Goal: Task Accomplishment & Management: Use online tool/utility

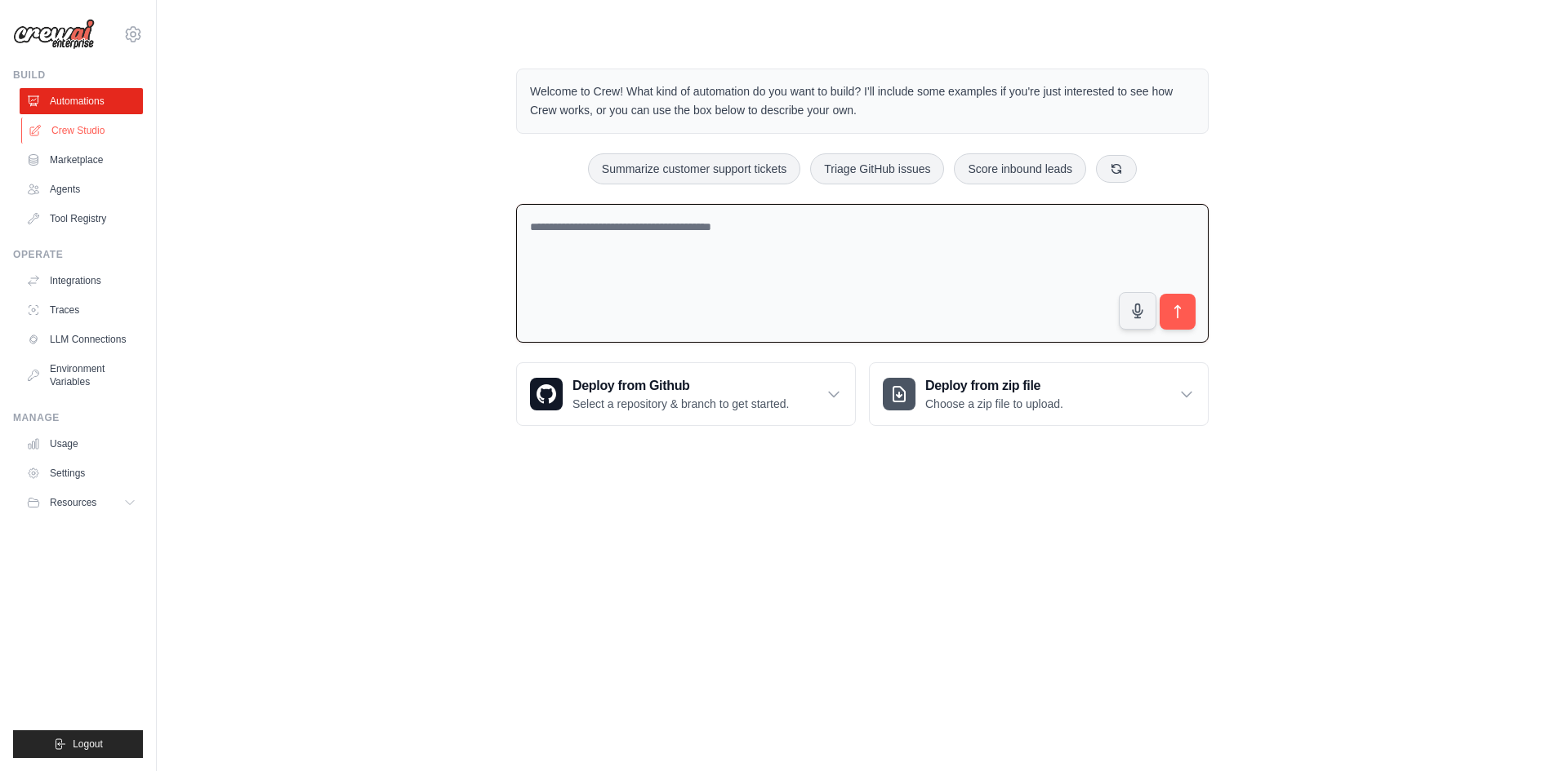
click at [101, 128] on link "Crew Studio" at bounding box center [82, 131] width 123 height 26
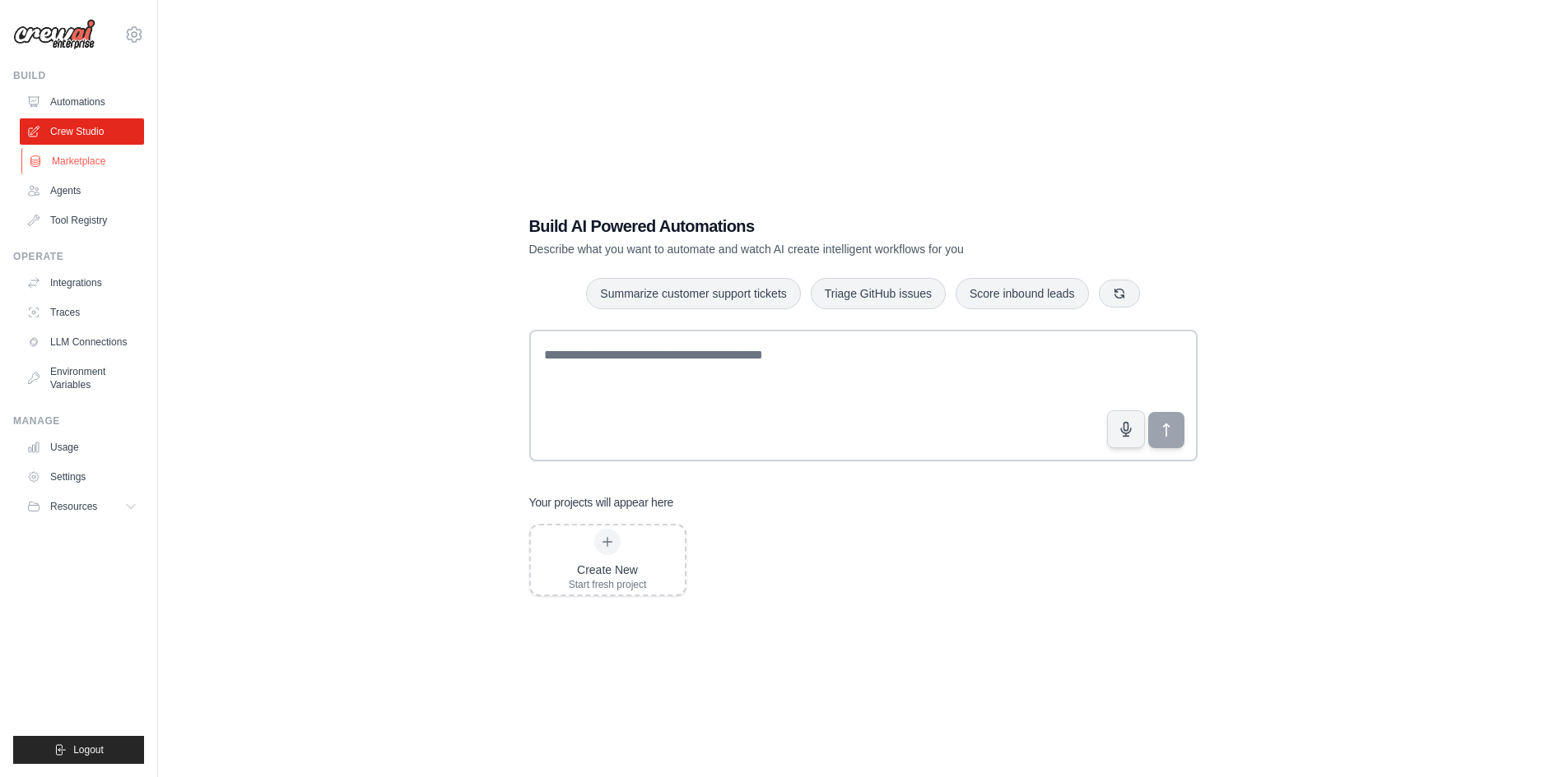
click at [93, 157] on link "Marketplace" at bounding box center [83, 161] width 124 height 26
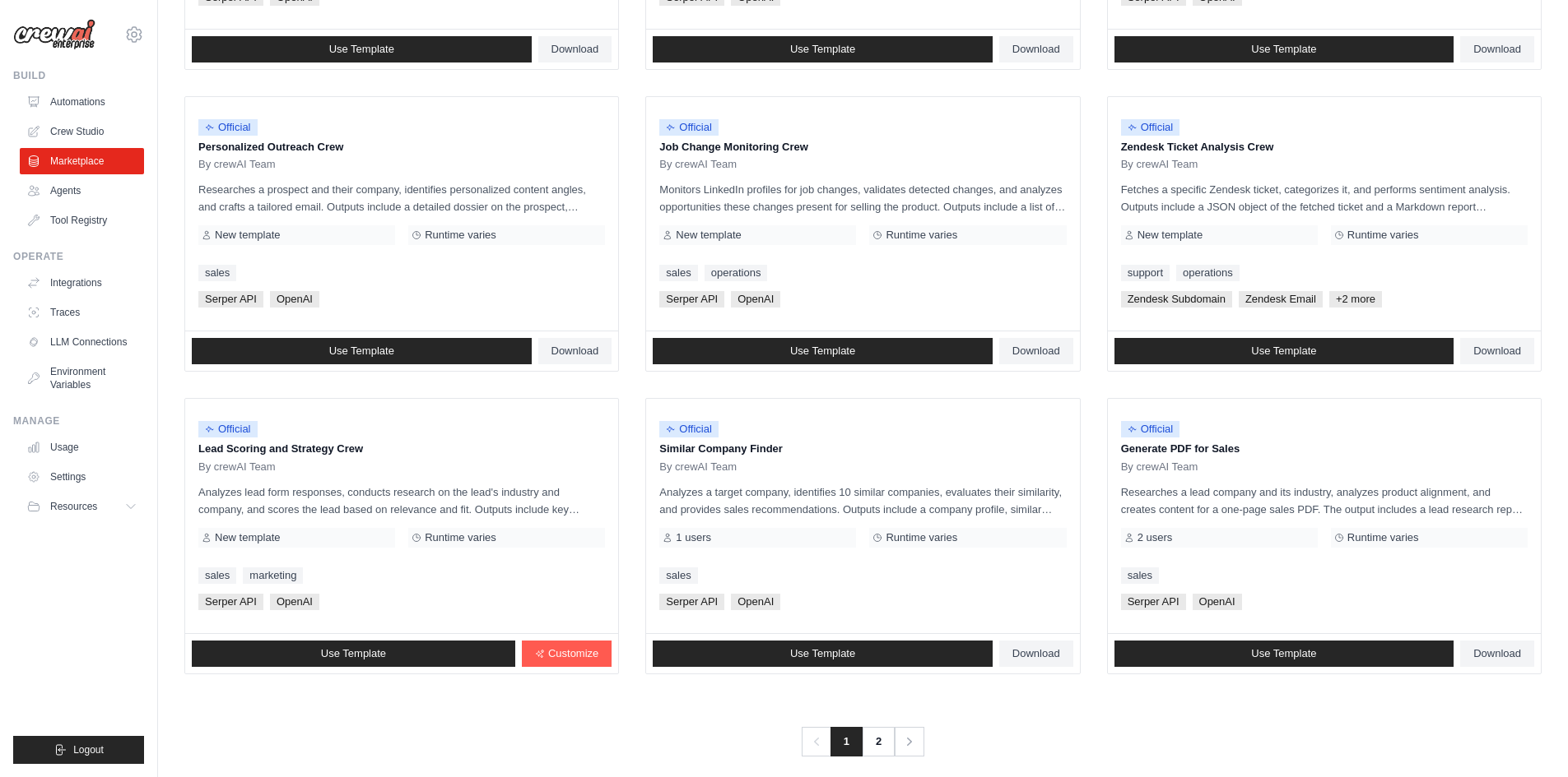
scroll to position [733, 0]
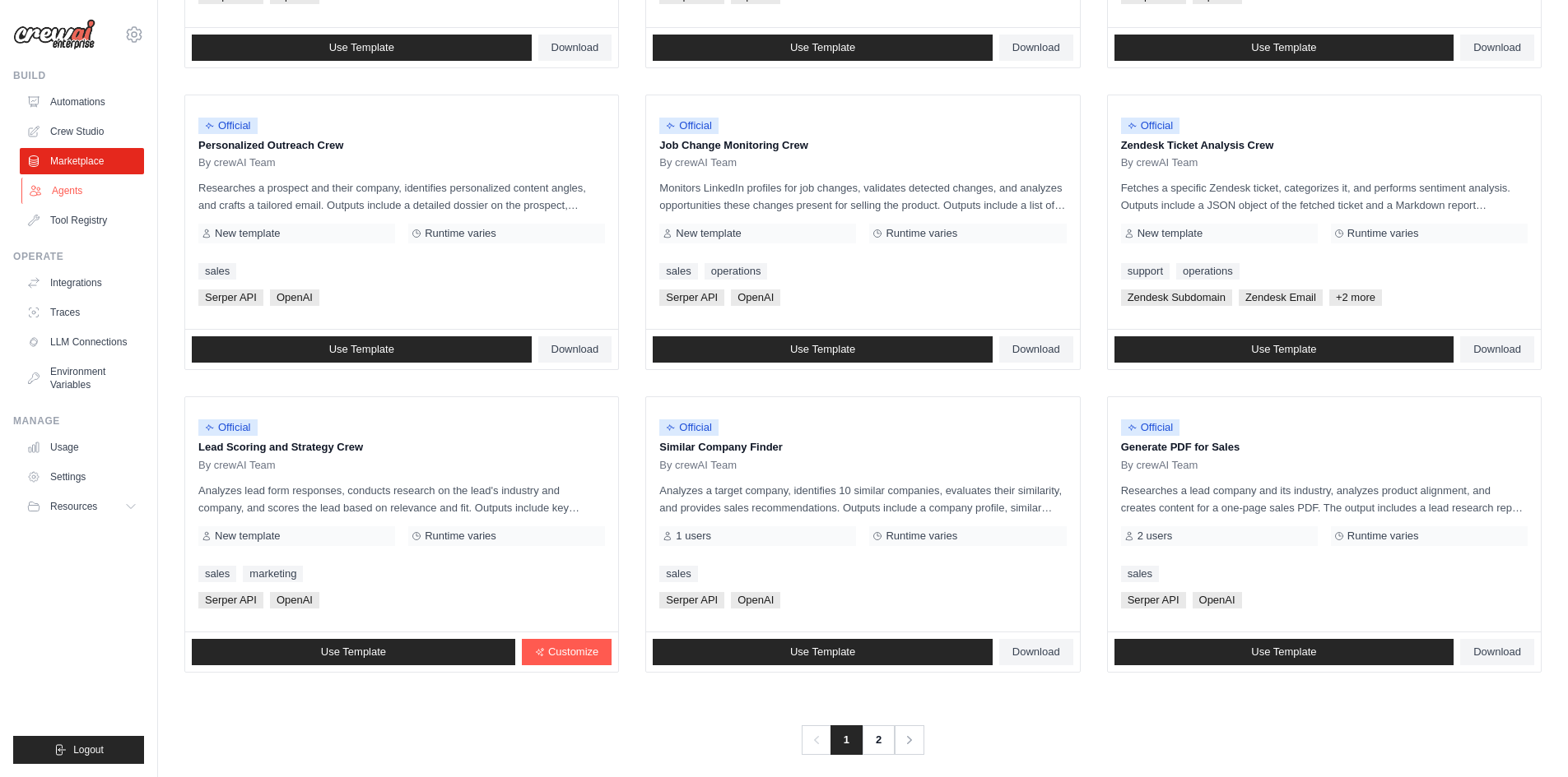
click at [125, 194] on link "Agents" at bounding box center [83, 191] width 124 height 26
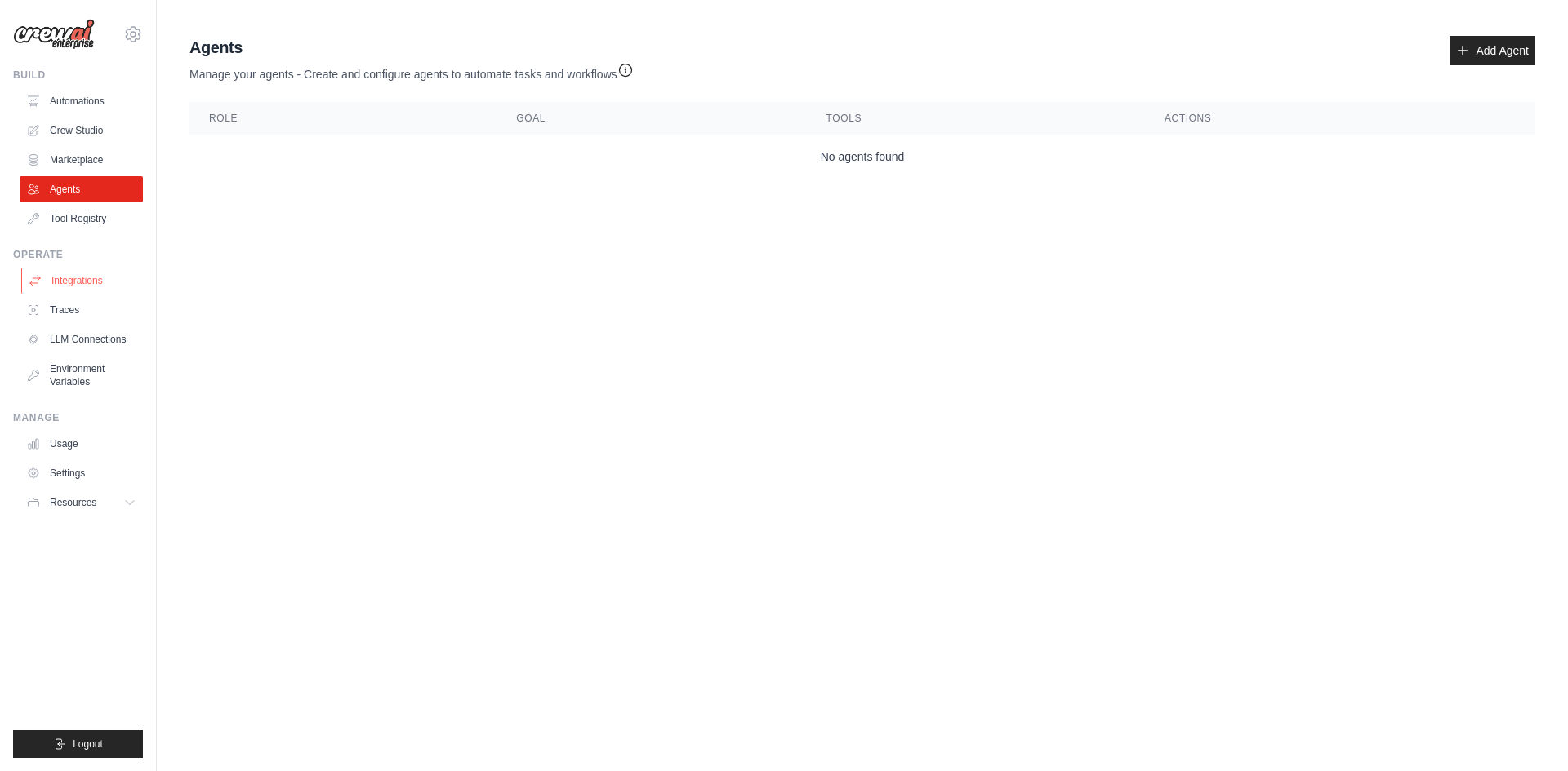
click at [123, 279] on link "Integrations" at bounding box center [82, 281] width 123 height 26
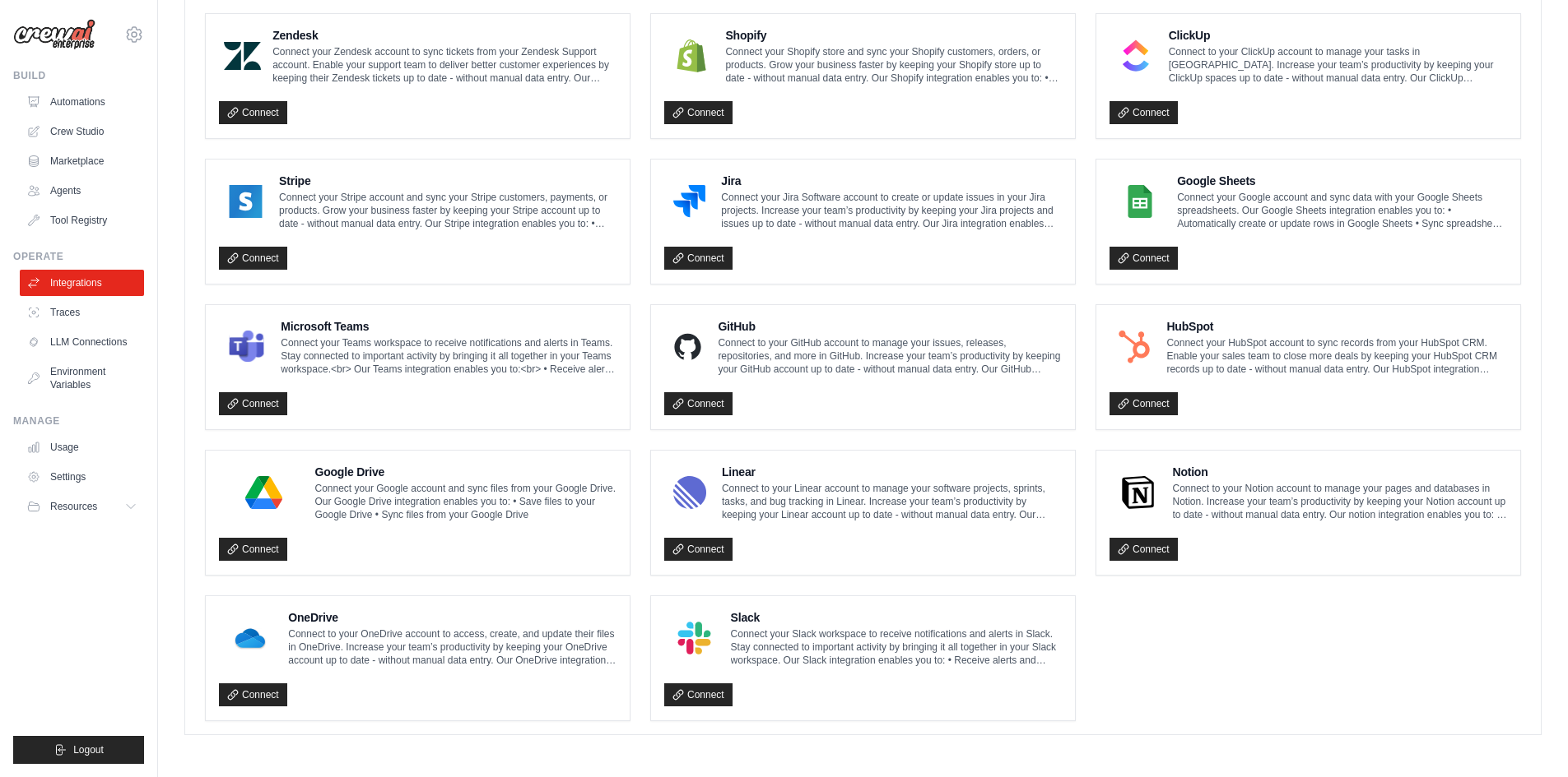
scroll to position [770, 0]
click at [128, 345] on link "LLM Connections" at bounding box center [83, 342] width 124 height 26
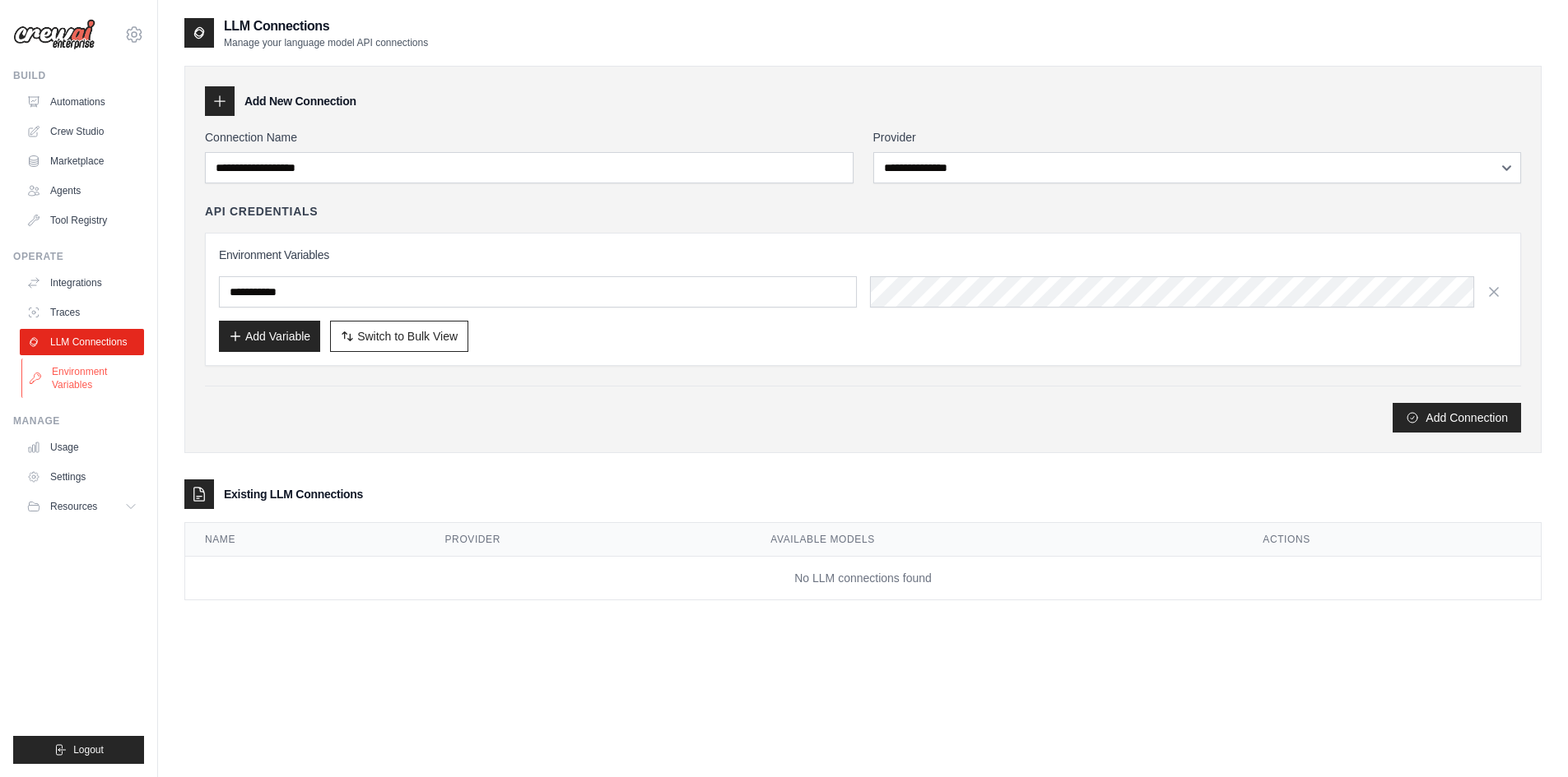
click at [109, 374] on link "Environment Variables" at bounding box center [83, 378] width 124 height 40
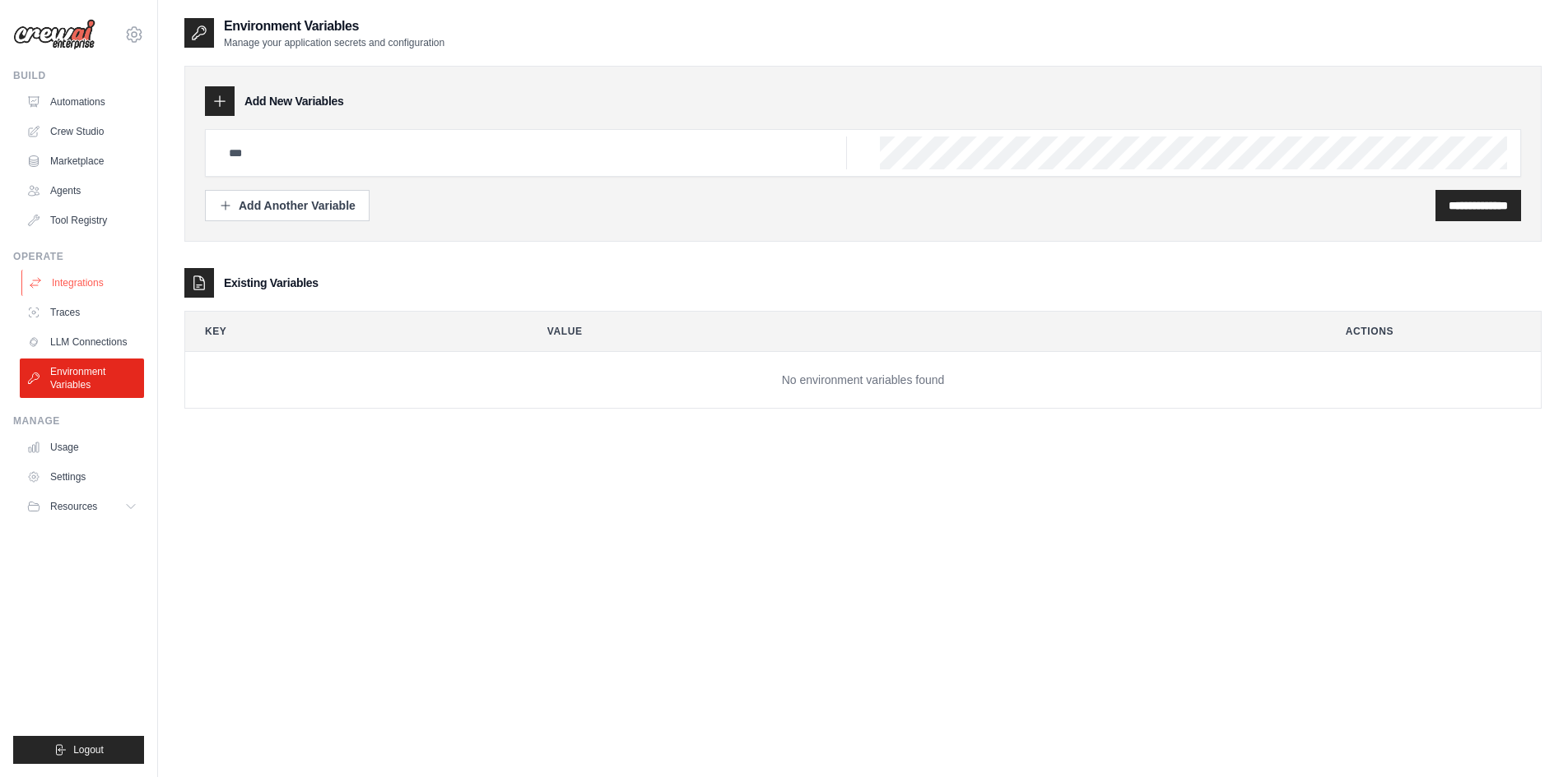
click at [119, 272] on link "Integrations" at bounding box center [83, 283] width 124 height 26
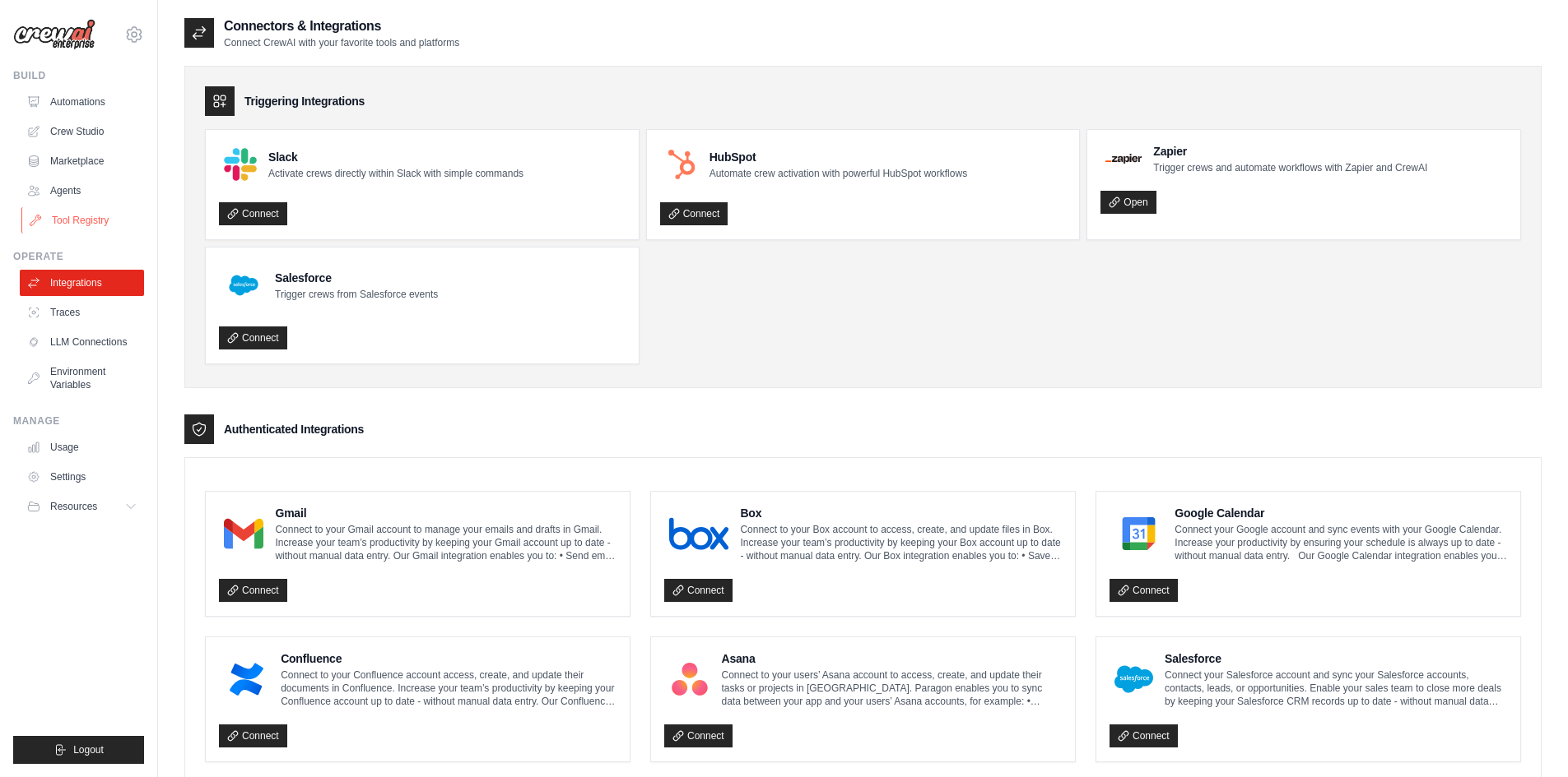
click at [128, 218] on link "Tool Registry" at bounding box center [83, 221] width 124 height 26
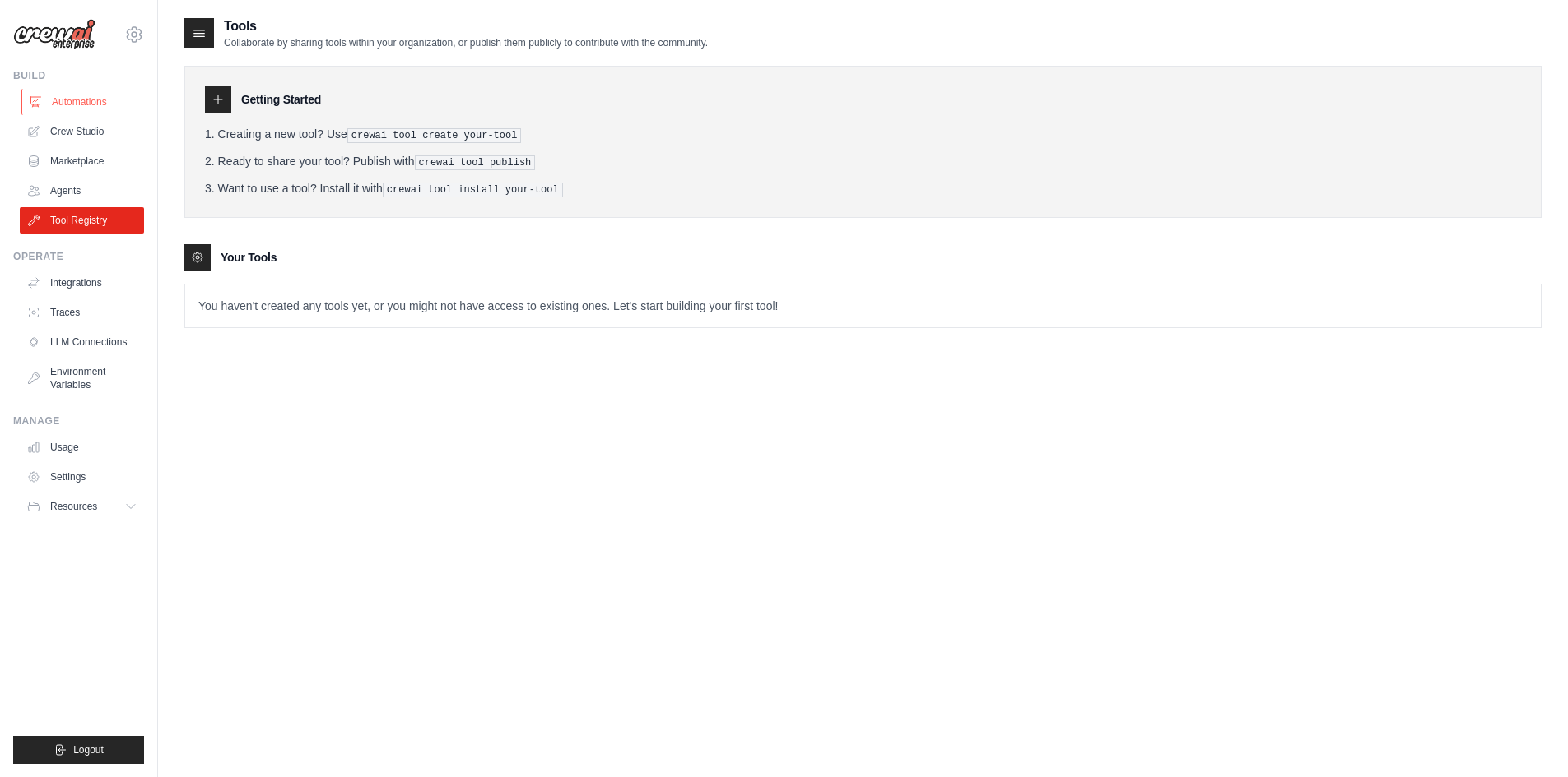
click at [102, 112] on link "Automations" at bounding box center [83, 102] width 124 height 26
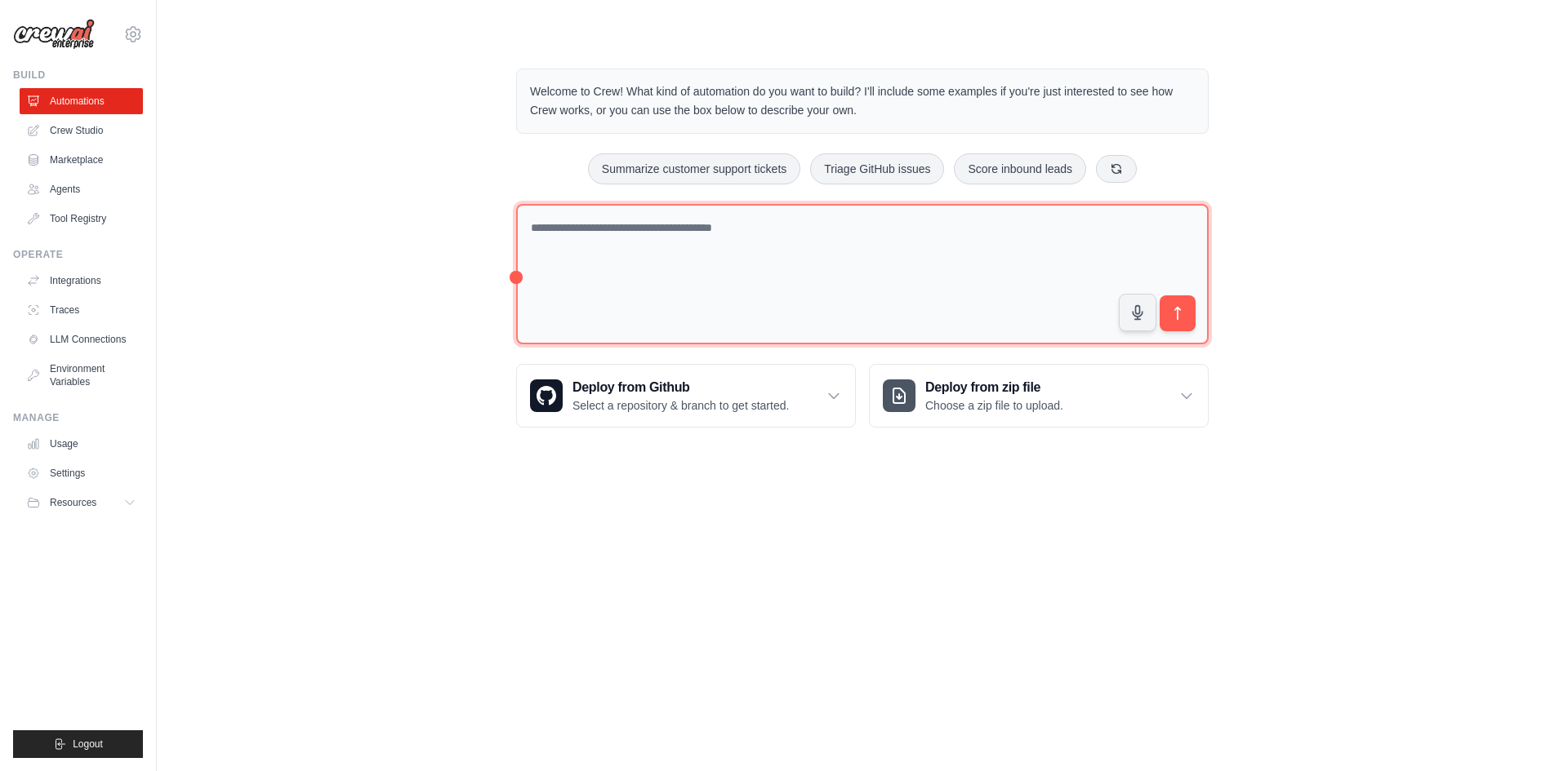
click at [597, 248] on textarea at bounding box center [862, 275] width 693 height 141
click at [666, 265] on textarea at bounding box center [862, 275] width 693 height 141
click at [744, 245] on textarea at bounding box center [862, 275] width 693 height 141
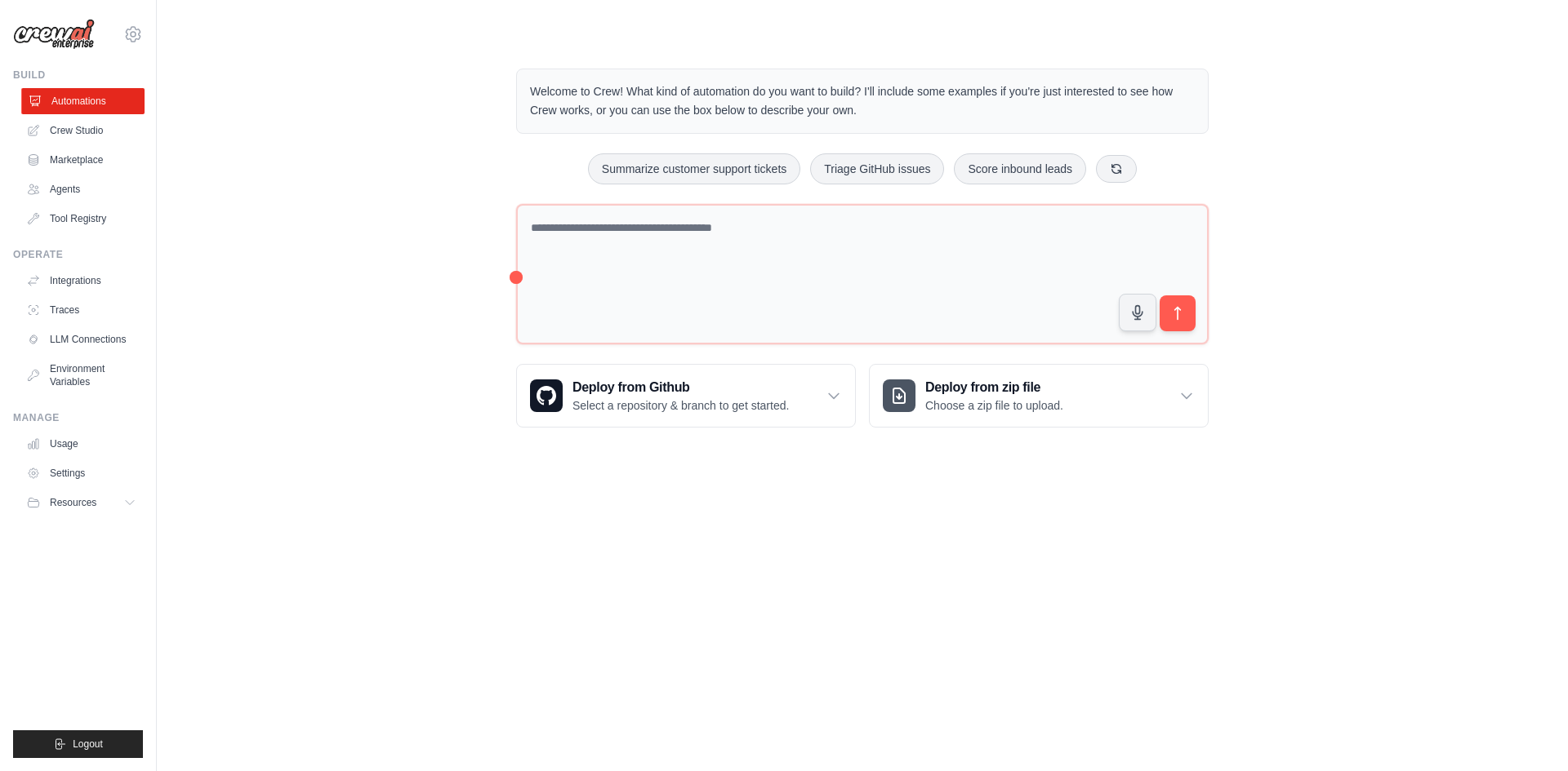
click at [58, 108] on link "Automations" at bounding box center [82, 101] width 123 height 26
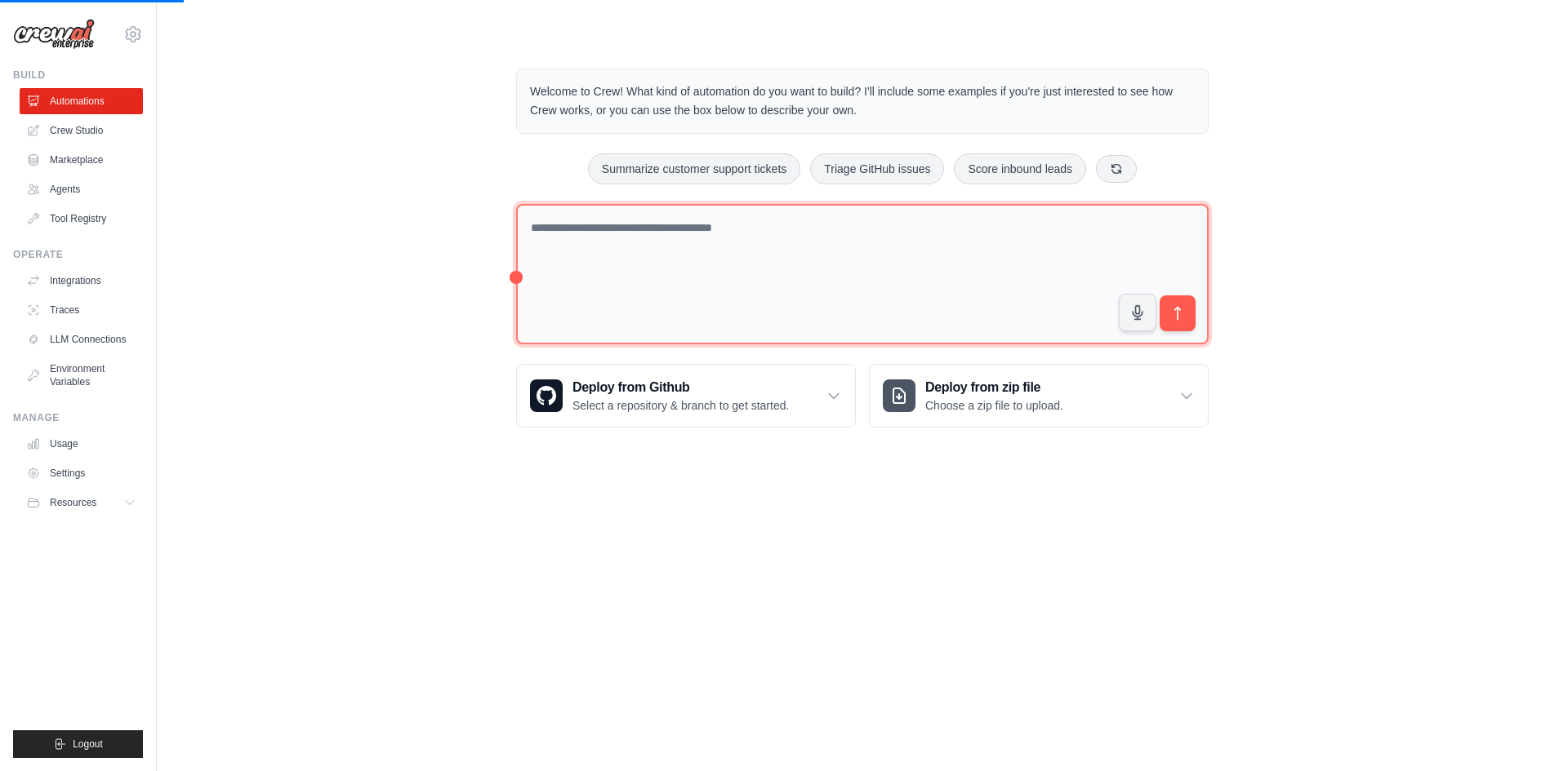
click at [663, 257] on textarea at bounding box center [862, 275] width 693 height 141
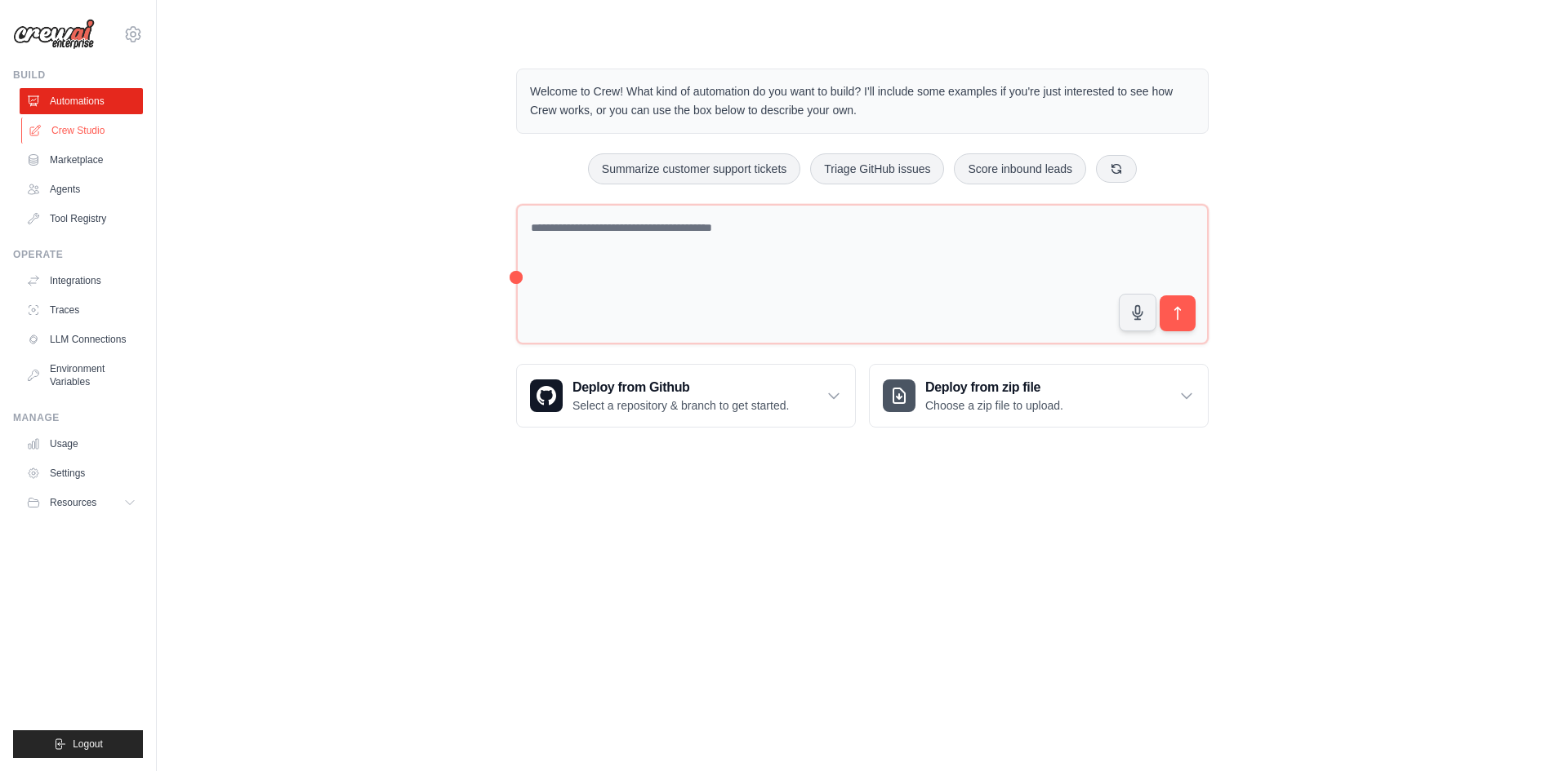
click at [90, 123] on link "Crew Studio" at bounding box center [82, 131] width 123 height 26
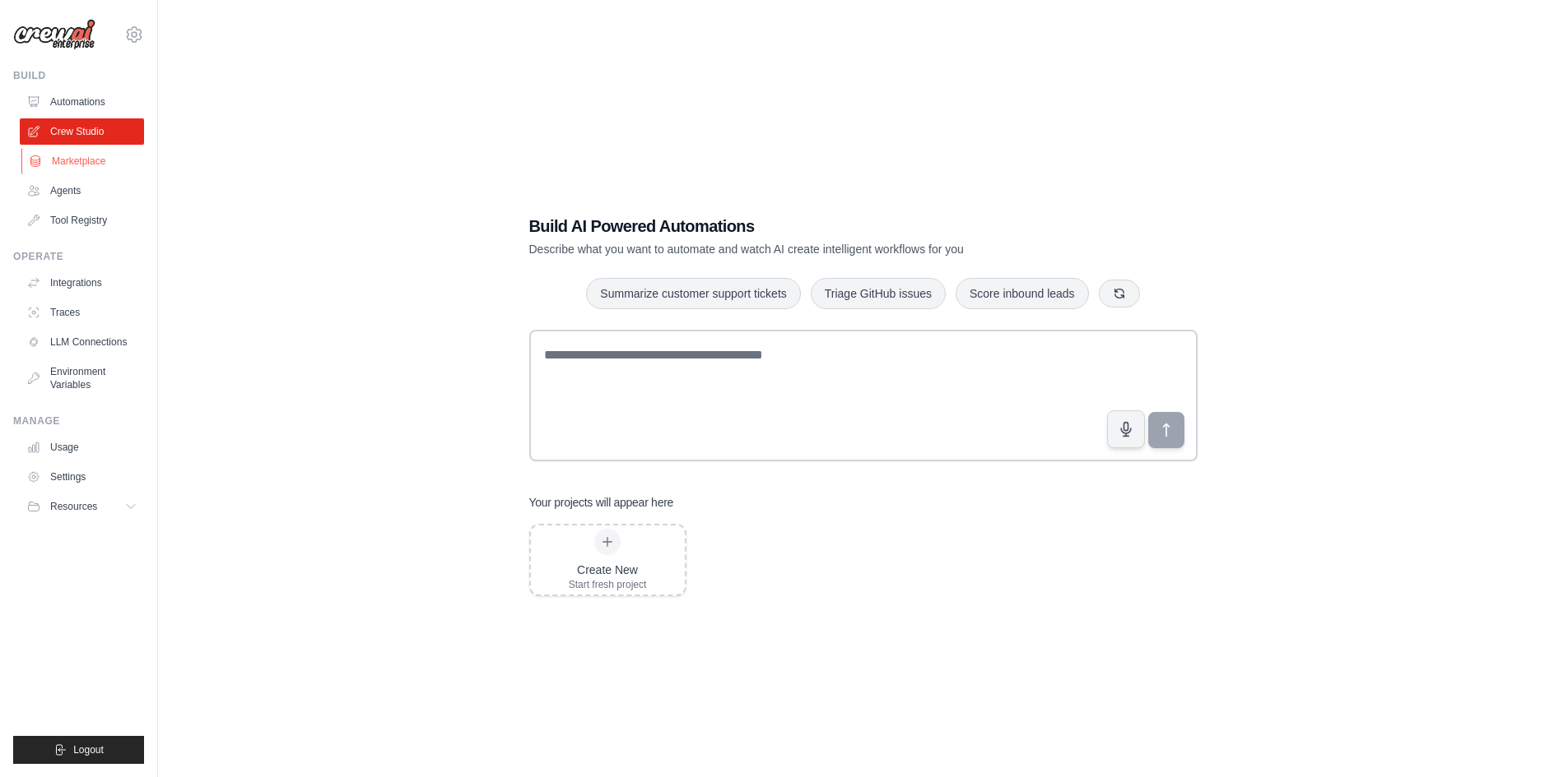
click at [58, 164] on link "Marketplace" at bounding box center [83, 161] width 124 height 26
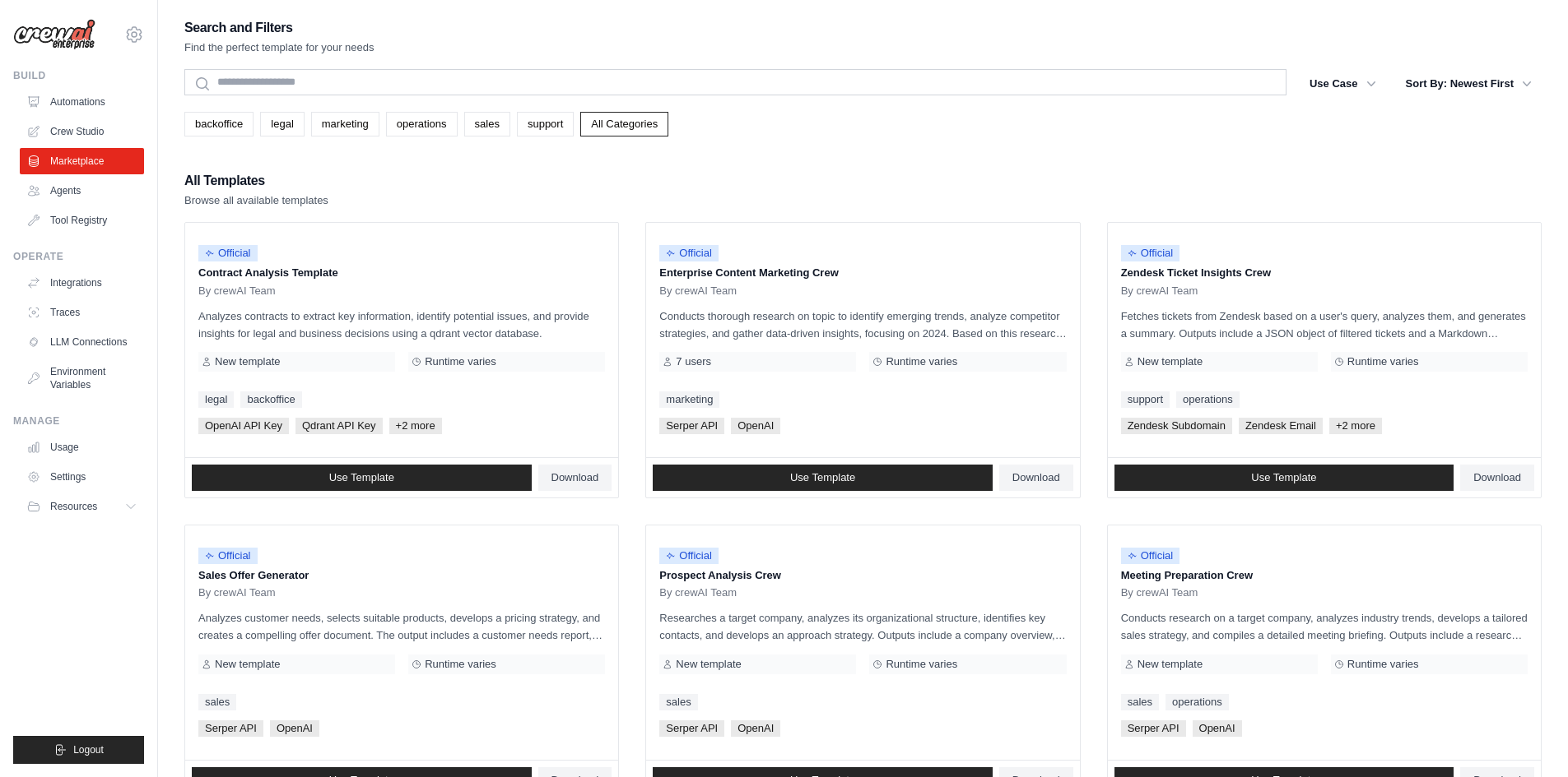
click at [85, 184] on link "Agents" at bounding box center [81, 191] width 124 height 26
click at [82, 515] on button "Resources" at bounding box center [83, 506] width 124 height 26
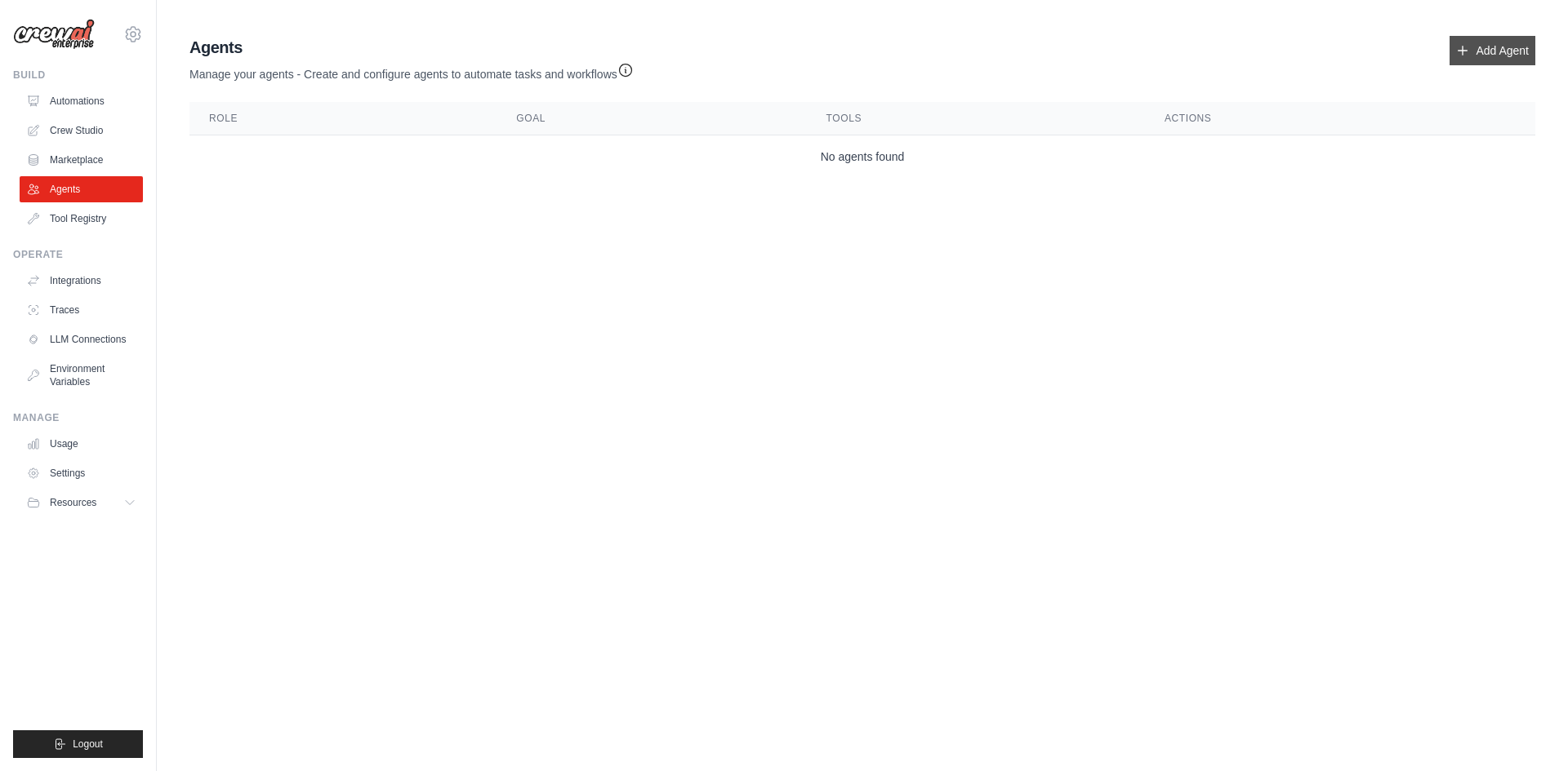
click at [1480, 48] on link "Add Agent" at bounding box center [1492, 51] width 86 height 30
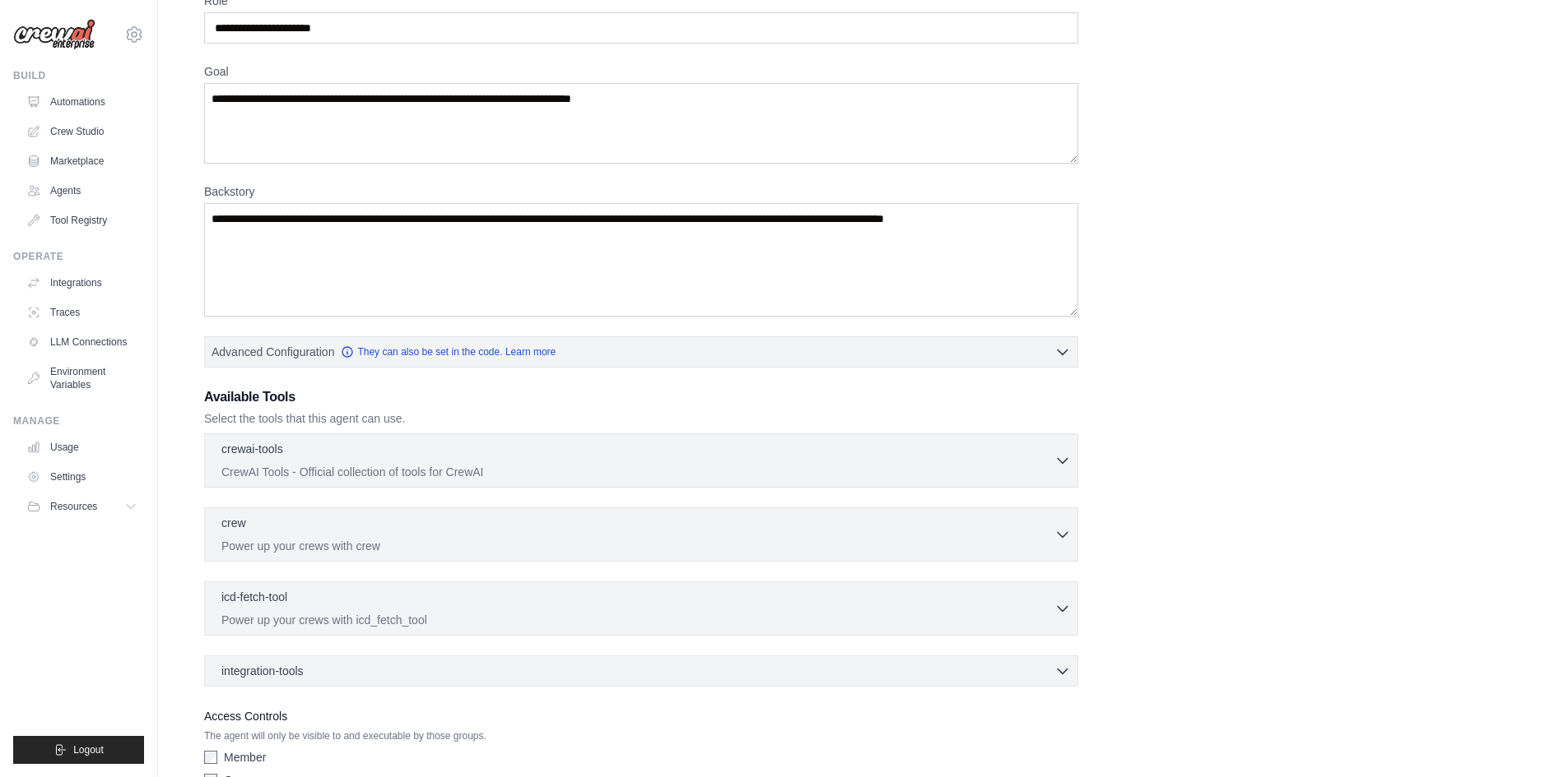
scroll to position [179, 0]
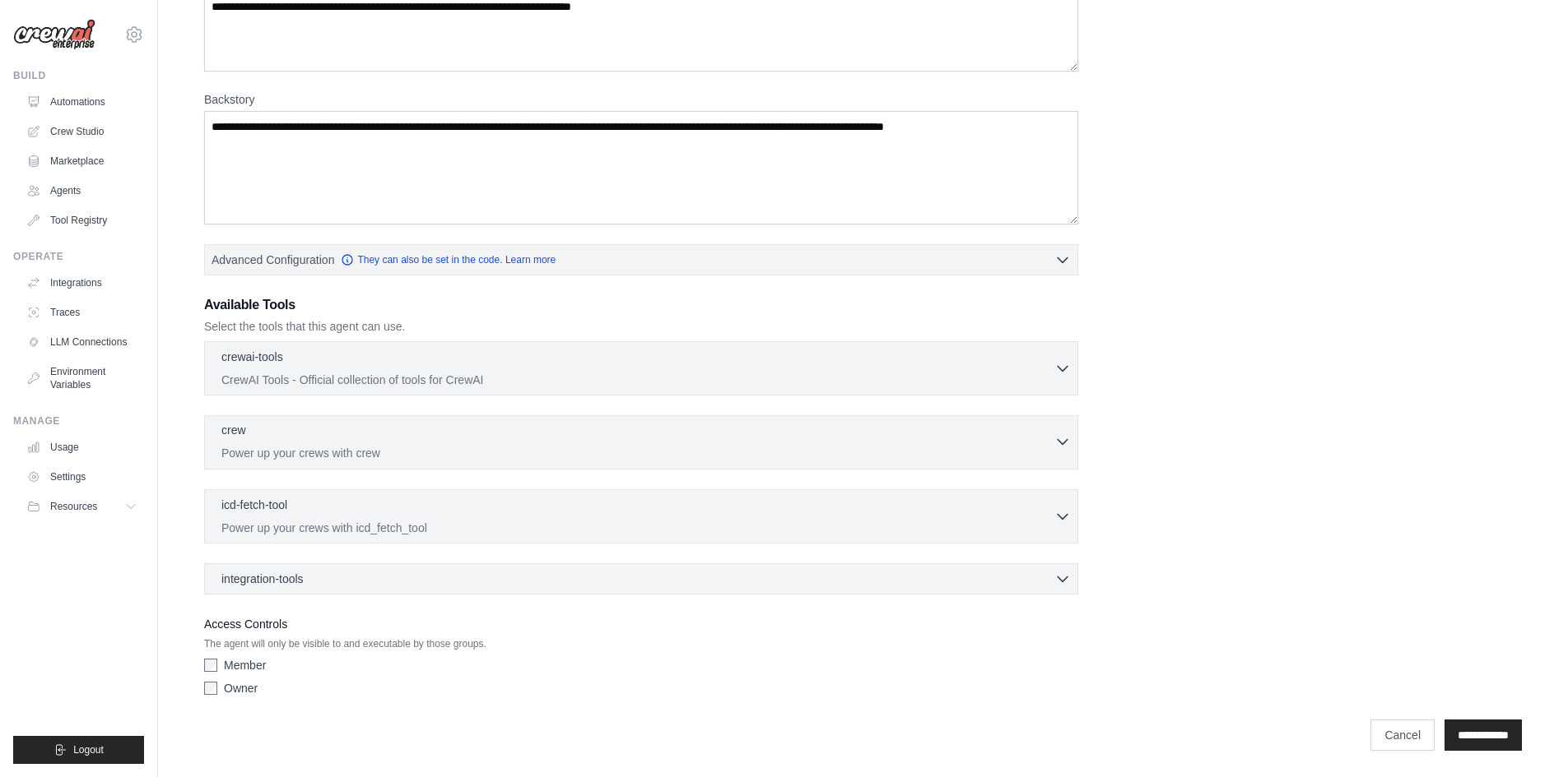
click at [544, 458] on p "Power up your crews with crew" at bounding box center [638, 453] width 833 height 17
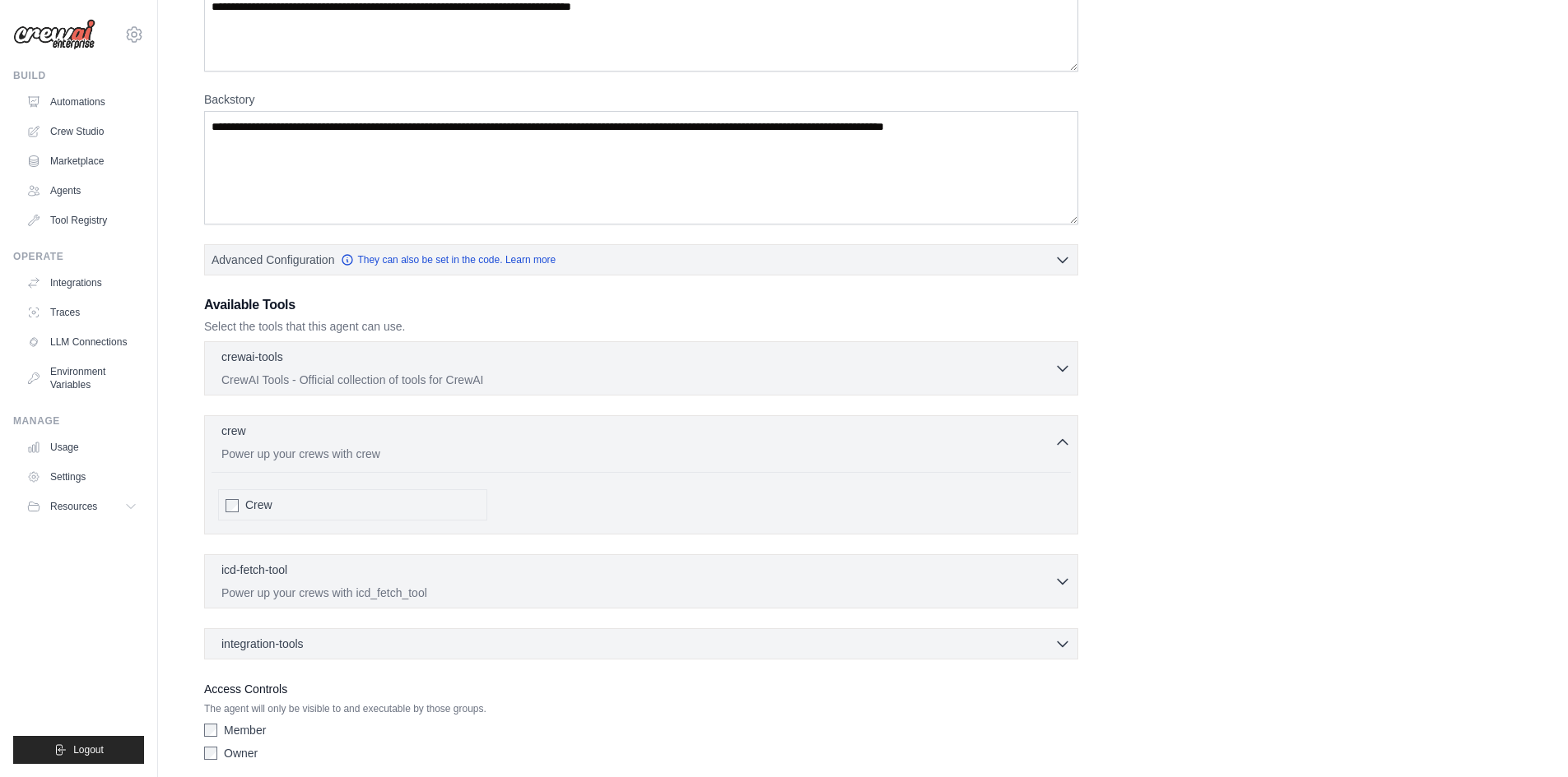
click at [573, 396] on div "crewai-tools 0 selected CrewAI Tools - Official collection of tools for CrewAI" at bounding box center [641, 500] width 874 height 318
click at [601, 374] on p "CrewAI Tools - Official collection of tools for CrewAI" at bounding box center [638, 379] width 833 height 17
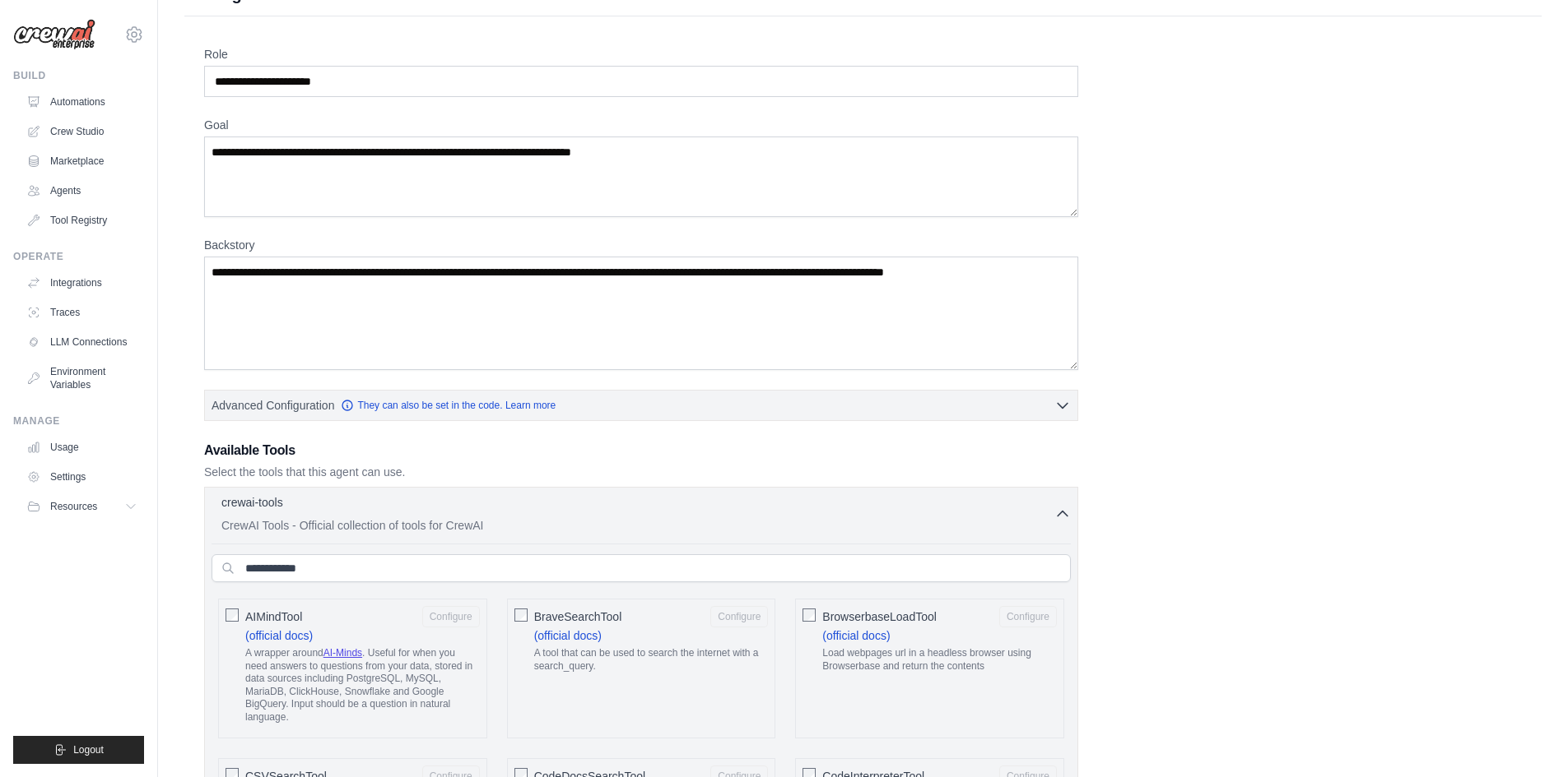
scroll to position [0, 0]
